Goal: Transaction & Acquisition: Obtain resource

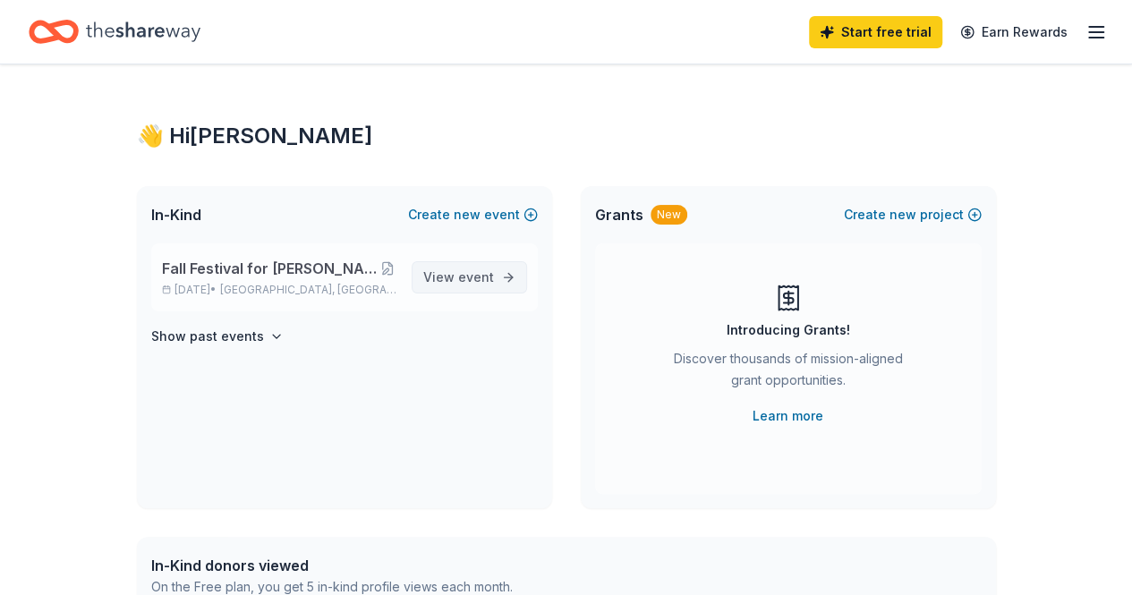
click at [487, 276] on span "event" at bounding box center [476, 276] width 36 height 15
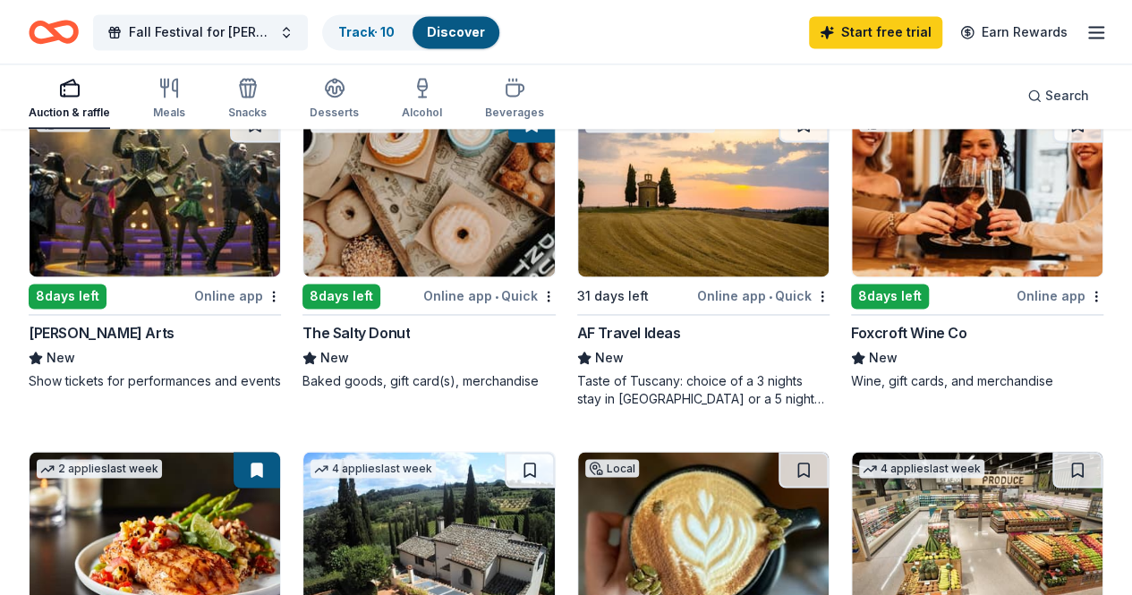
scroll to position [1253, 0]
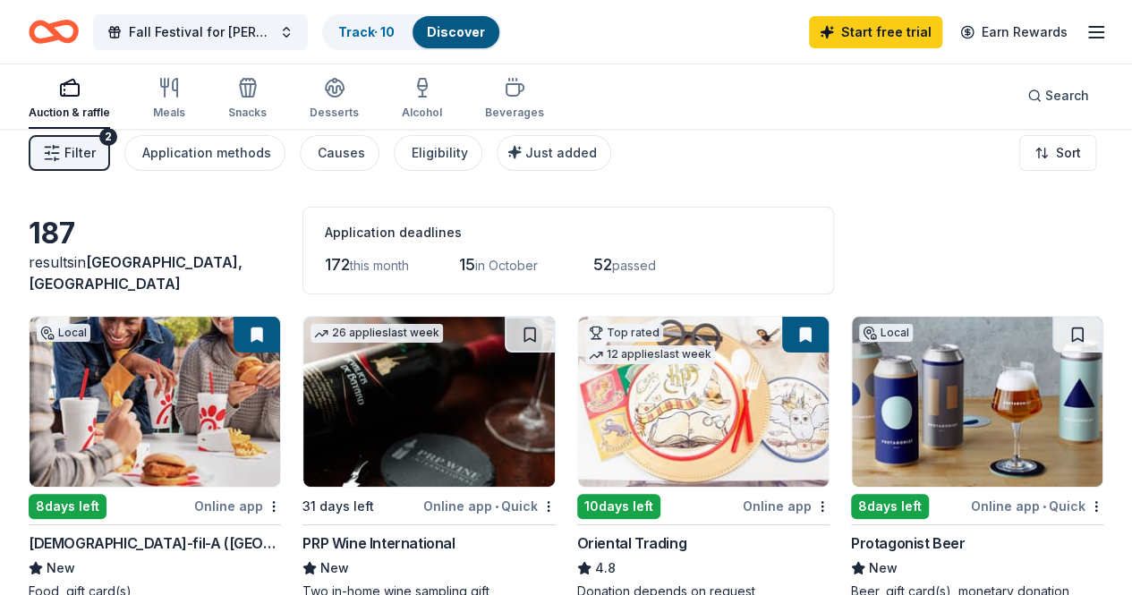
scroll to position [0, 0]
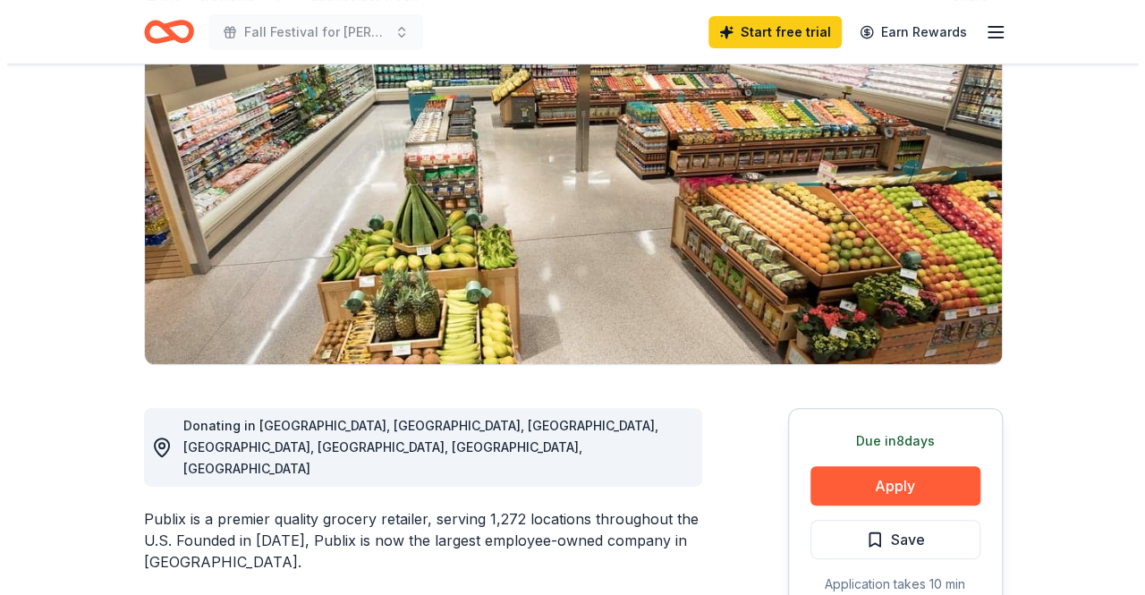
scroll to position [268, 0]
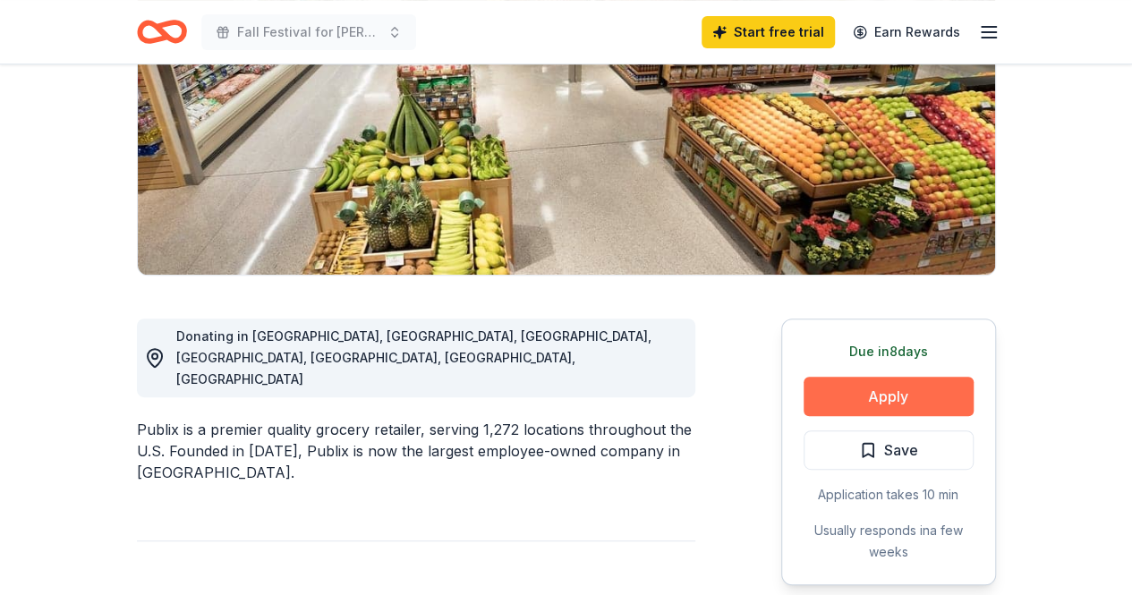
click at [856, 390] on button "Apply" at bounding box center [888, 396] width 170 height 39
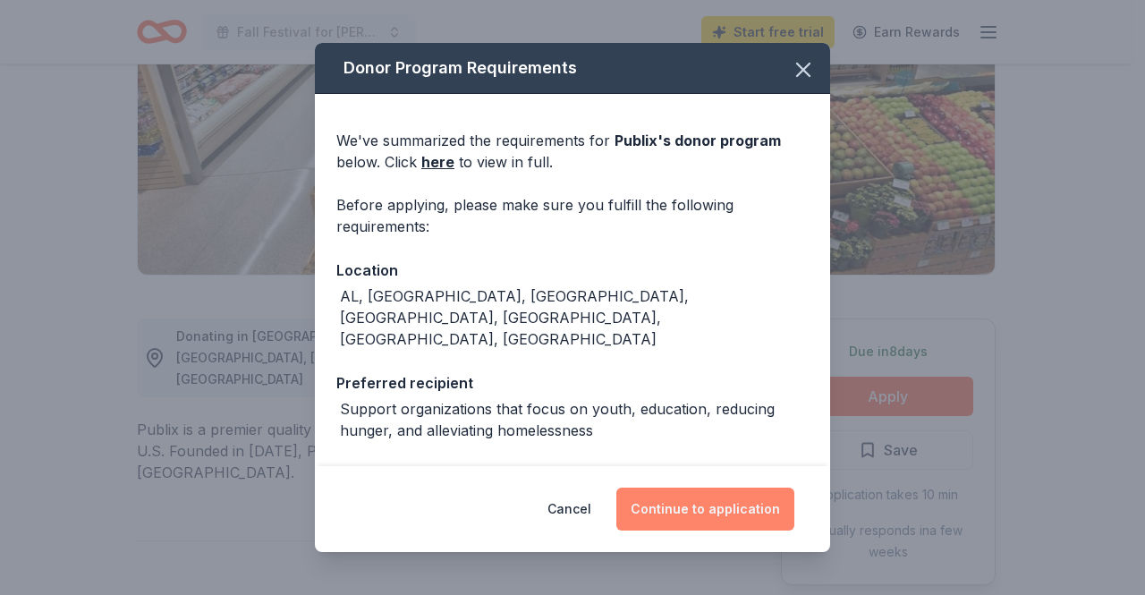
click at [702, 513] on button "Continue to application" at bounding box center [705, 509] width 178 height 43
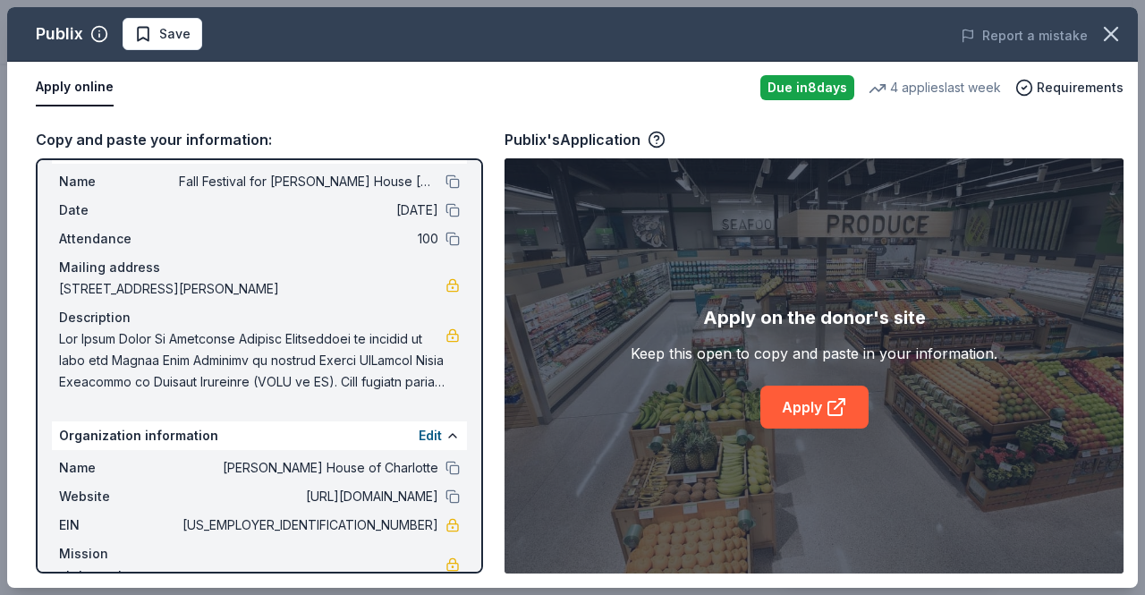
scroll to position [75, 0]
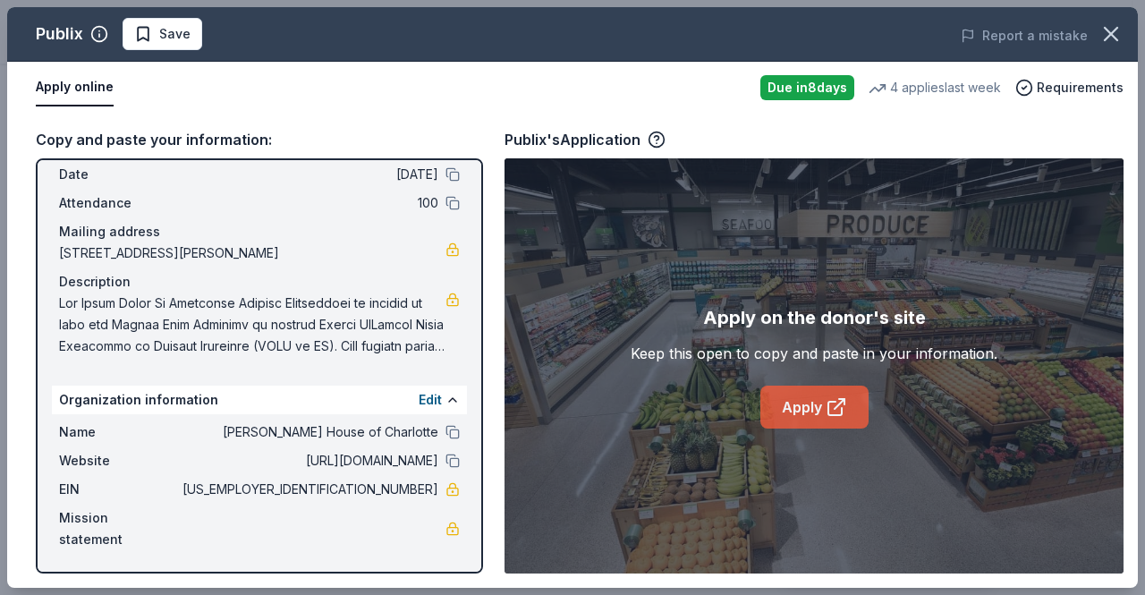
click at [807, 404] on link "Apply" at bounding box center [814, 407] width 108 height 43
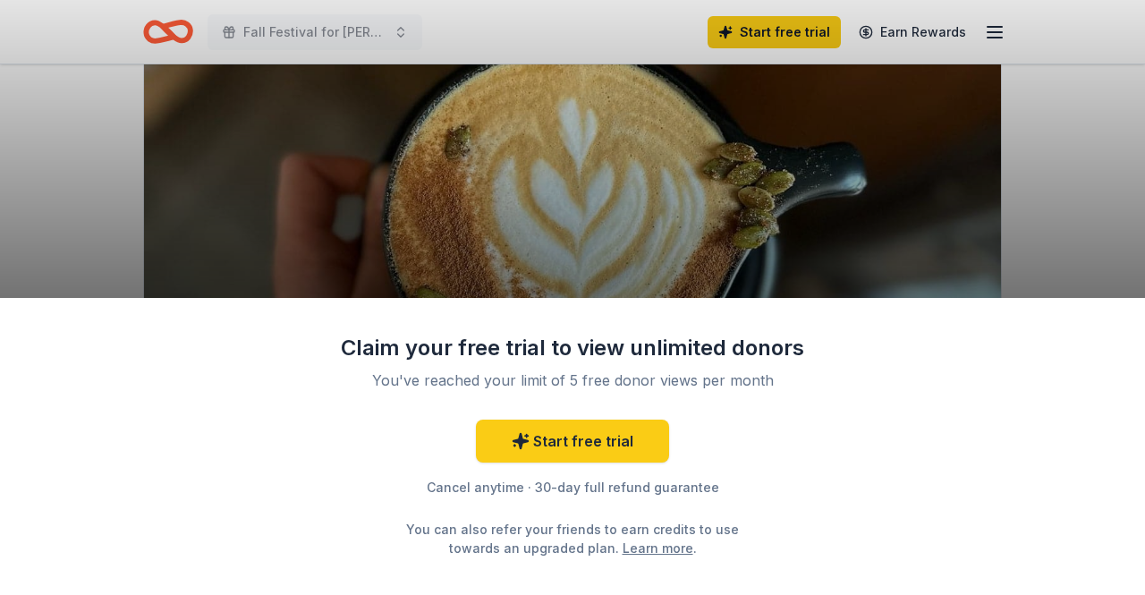
scroll to position [179, 0]
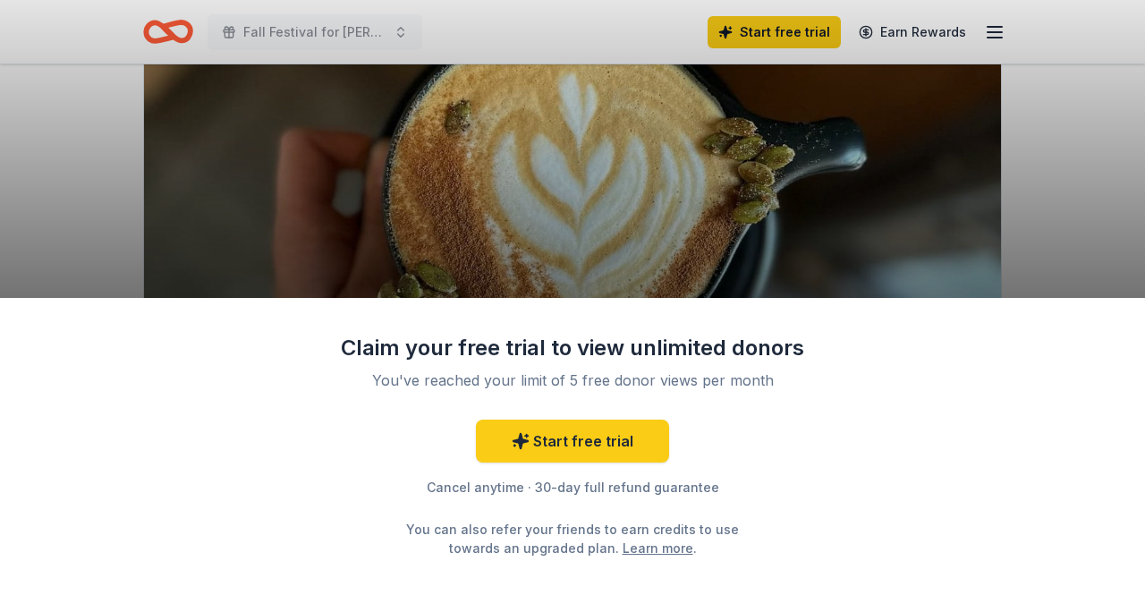
click at [923, 200] on div "Claim your free trial to view unlimited donors You've reached your limit of 5 f…" at bounding box center [572, 297] width 1145 height 595
click at [363, 173] on div "Claim your free trial to view unlimited donors You've reached your limit of 5 f…" at bounding box center [572, 297] width 1145 height 595
click at [828, 172] on div "Claim your free trial to view unlimited donors You've reached your limit of 5 f…" at bounding box center [572, 297] width 1145 height 595
click at [641, 540] on link "Learn more" at bounding box center [658, 548] width 71 height 19
